Goal: Task Accomplishment & Management: Manage account settings

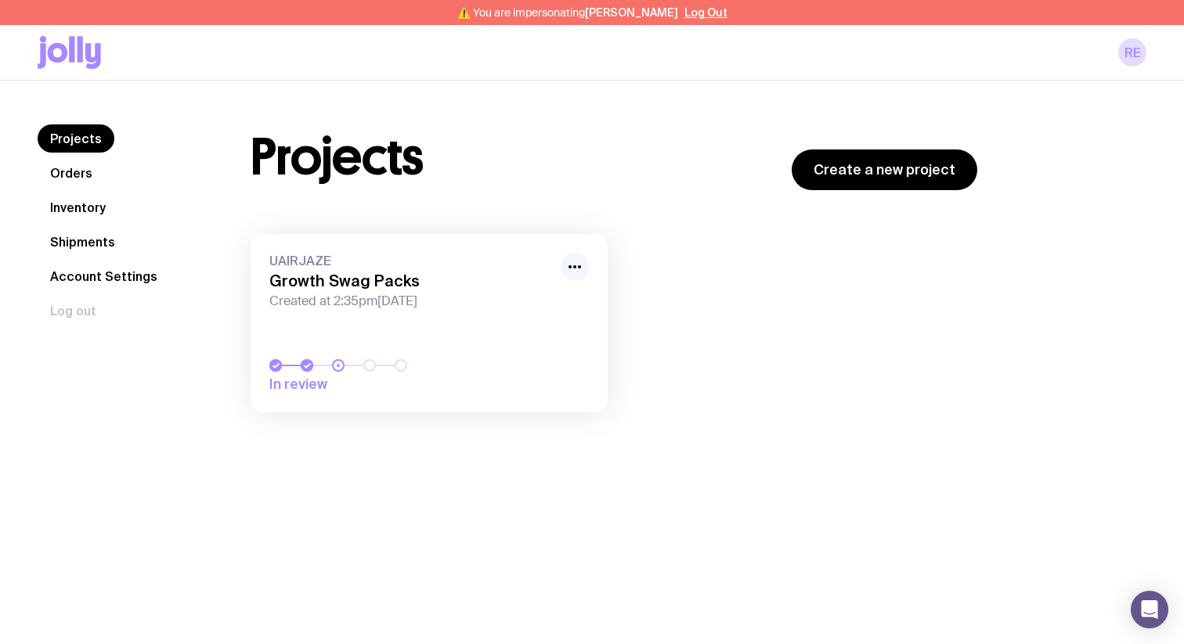
click at [566, 272] on icon "button" at bounding box center [574, 267] width 19 height 19
click at [547, 298] on button "Rename" at bounding box center [538, 302] width 75 height 16
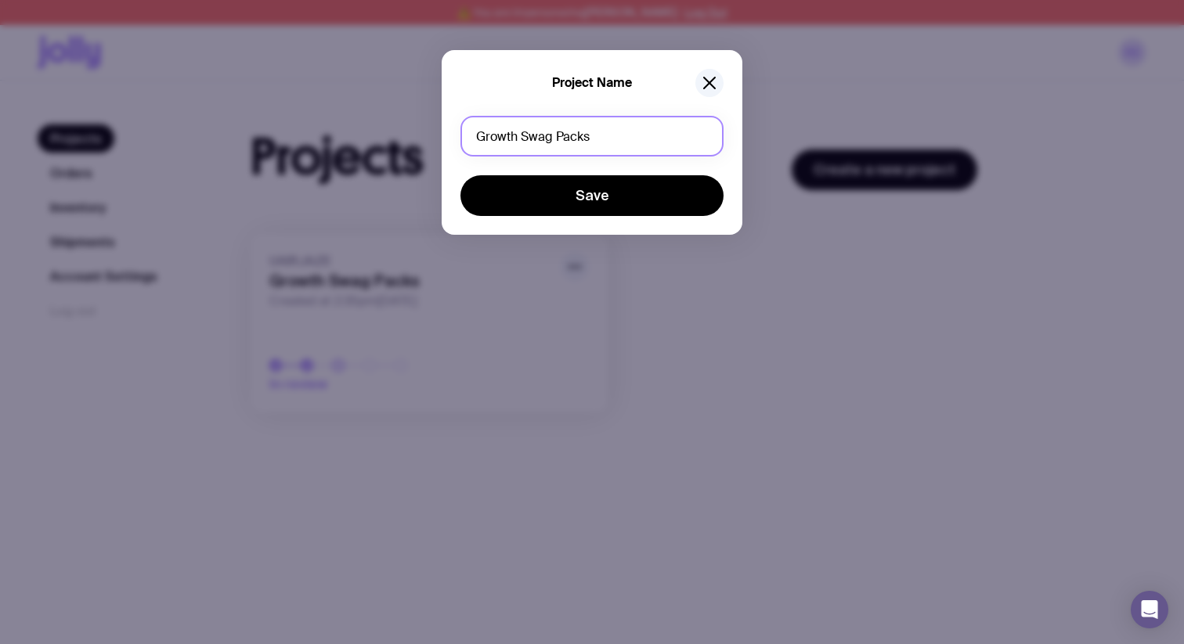
drag, startPoint x: 571, startPoint y: 145, endPoint x: 456, endPoint y: 143, distance: 114.3
click at [460, 145] on input "Growth Swag Packs" at bounding box center [591, 136] width 263 height 41
type input "Welcome Packs"
click at [460, 175] on button "Save" at bounding box center [591, 195] width 263 height 41
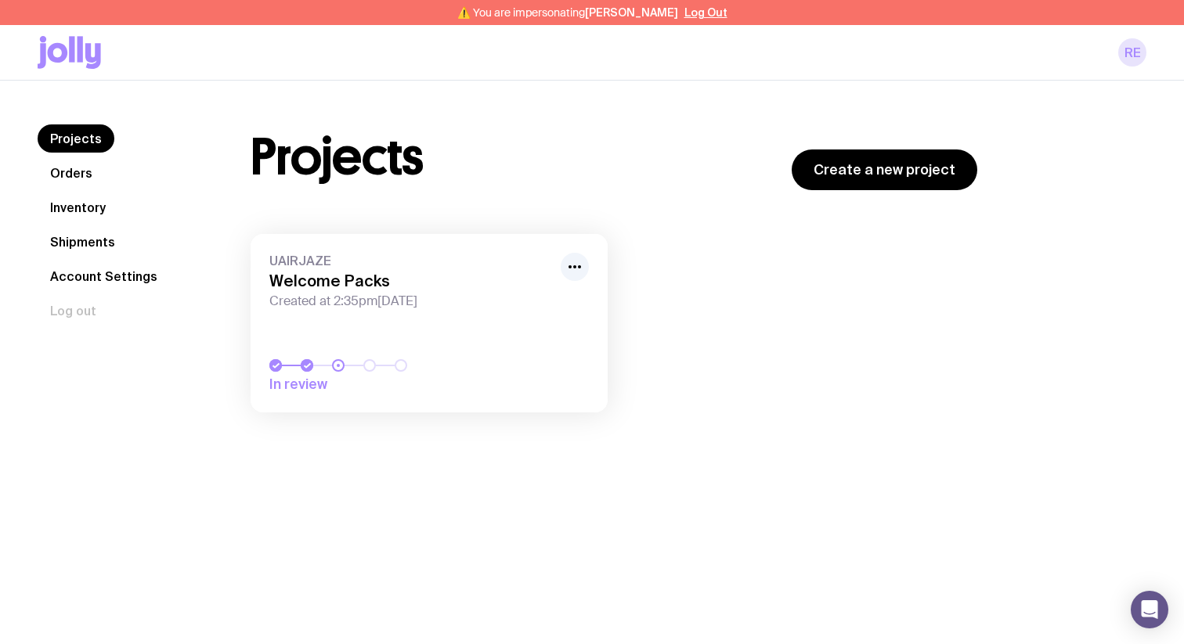
click at [1135, 49] on link "RE" at bounding box center [1132, 52] width 28 height 28
click at [57, 55] on icon at bounding box center [69, 52] width 63 height 33
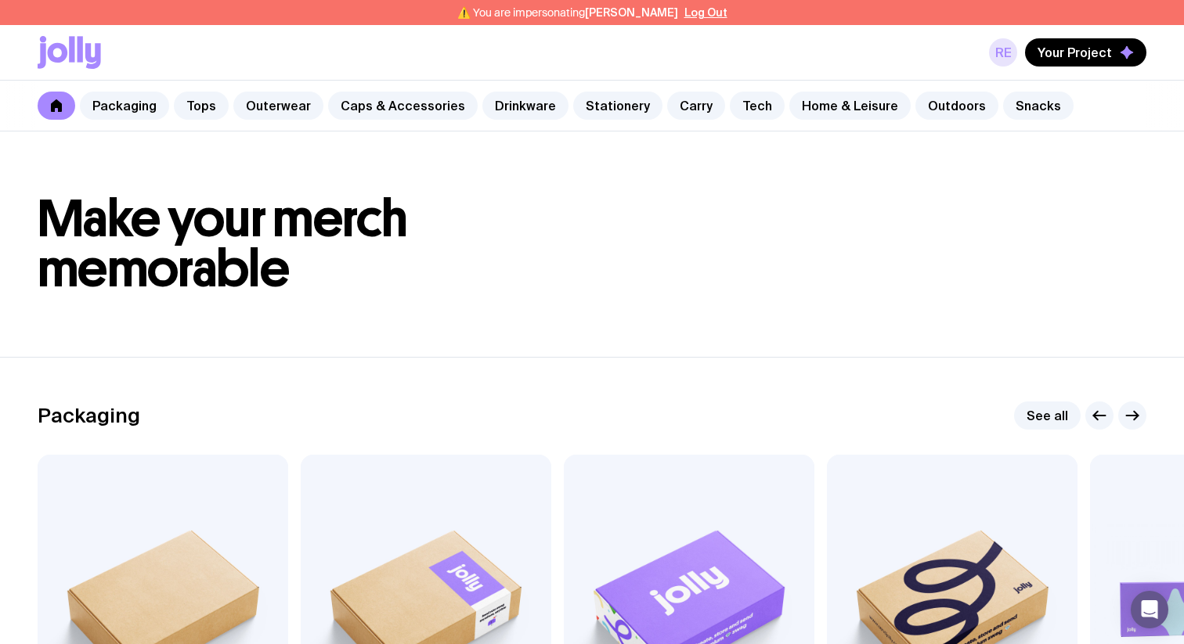
click at [993, 51] on link "RE" at bounding box center [1003, 52] width 28 height 28
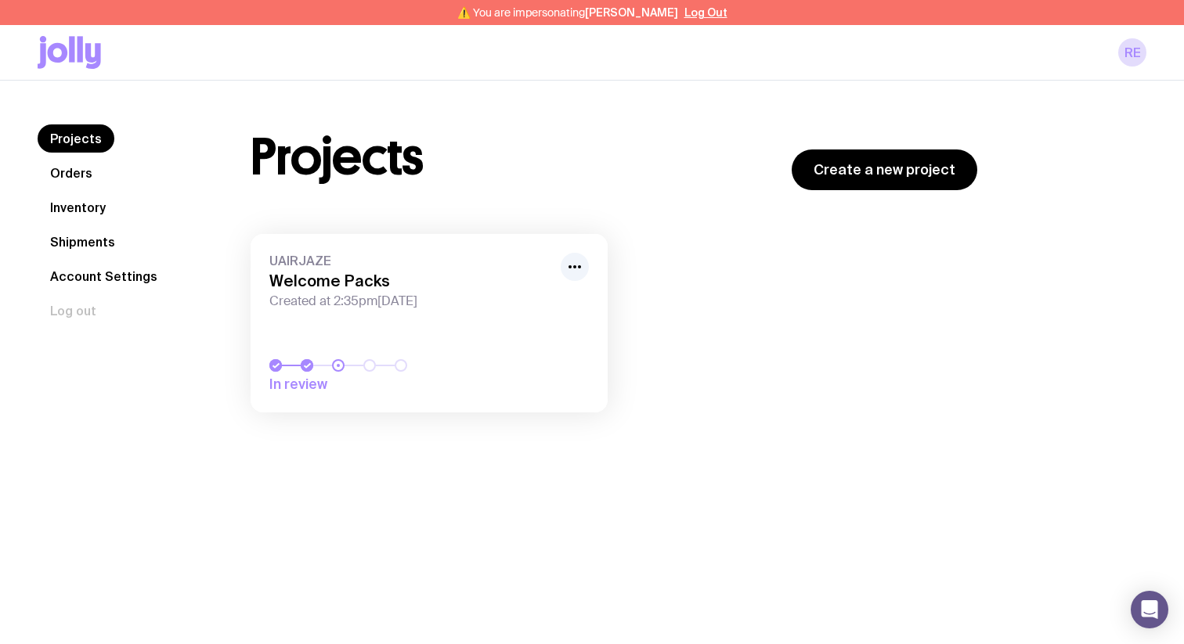
click at [92, 59] on icon at bounding box center [93, 56] width 16 height 26
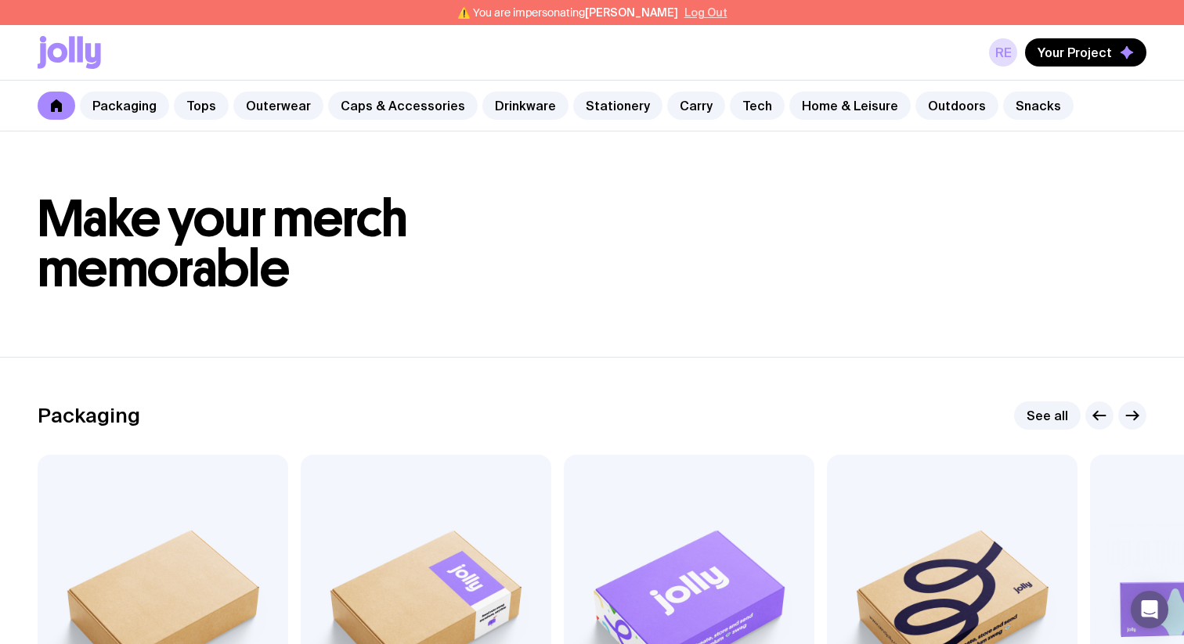
click at [684, 10] on button "Log Out" at bounding box center [705, 12] width 43 height 13
